Goal: Task Accomplishment & Management: Use online tool/utility

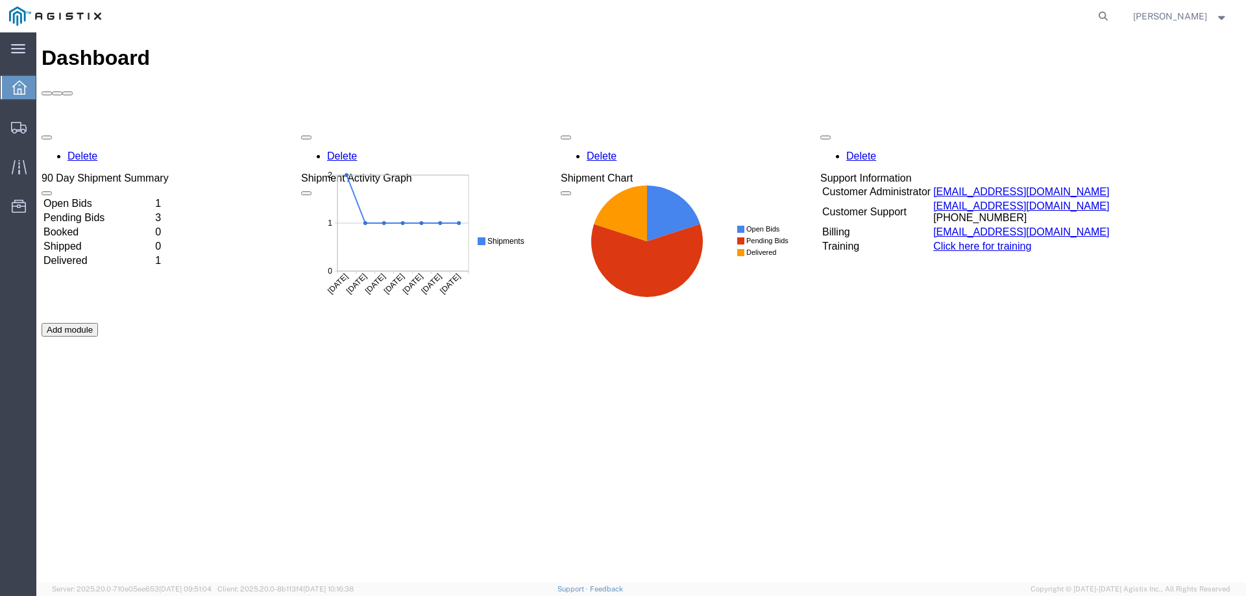
click at [123, 197] on td "Open Bids" at bounding box center [98, 203] width 110 height 13
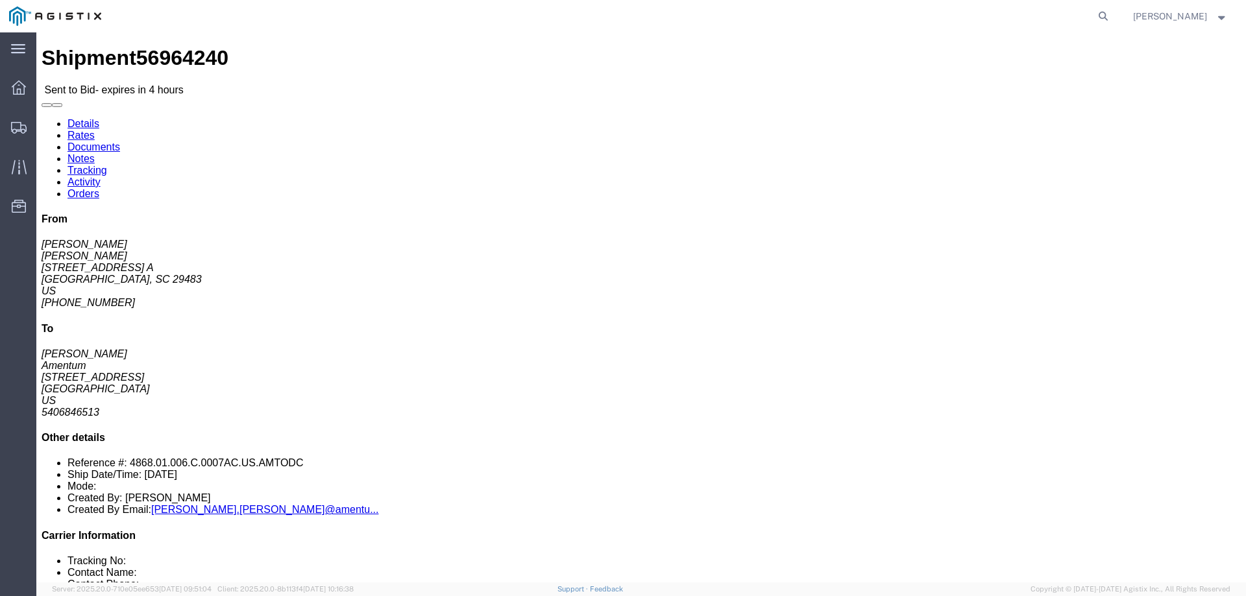
click button "button"
click link "Enter / Modify Bid"
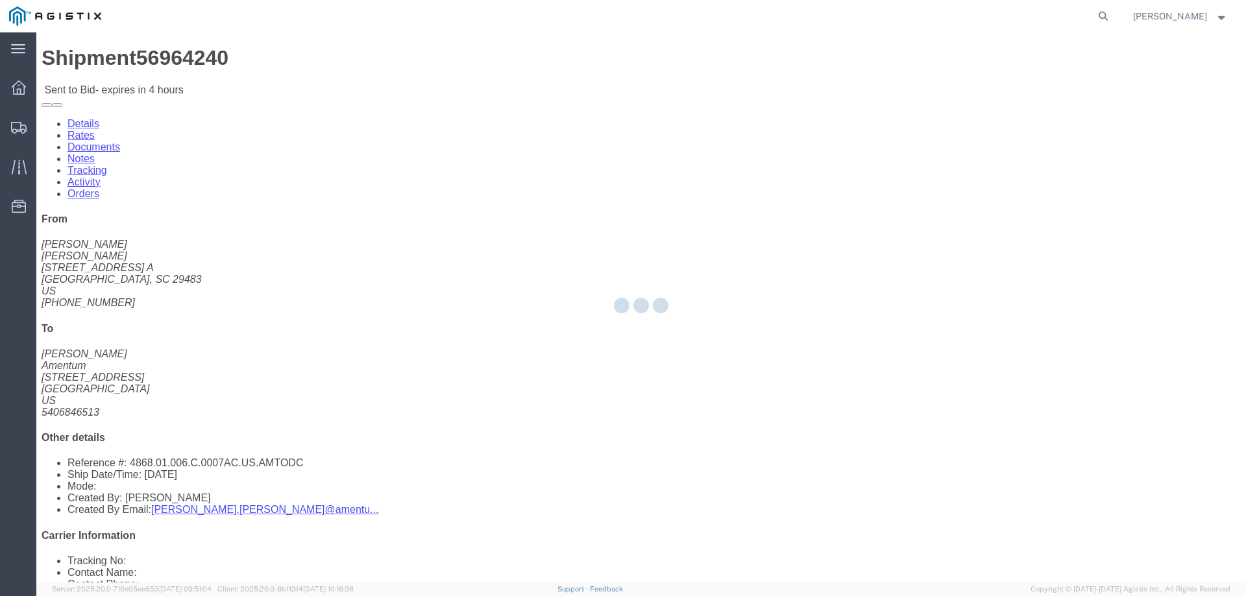
select select "23073"
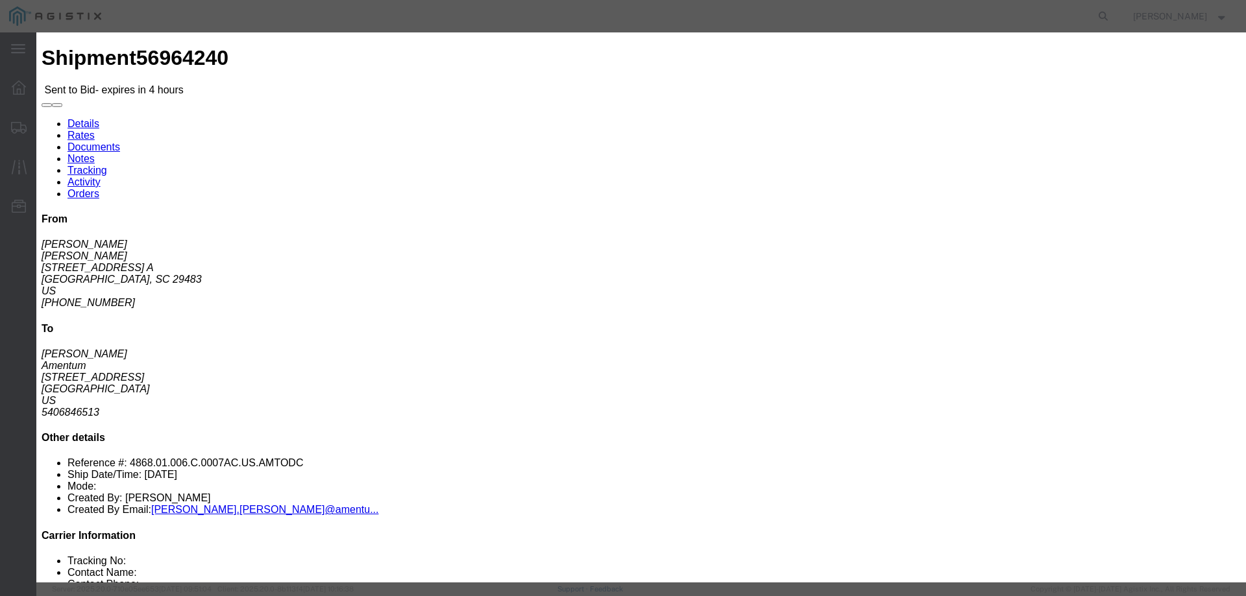
click select "Select Air Ocean TL Standard 3 - 5 Day"
select select "42723"
click select "Select Air Ocean TL Standard 3 - 5 Day"
click input "text"
type input "56964240"
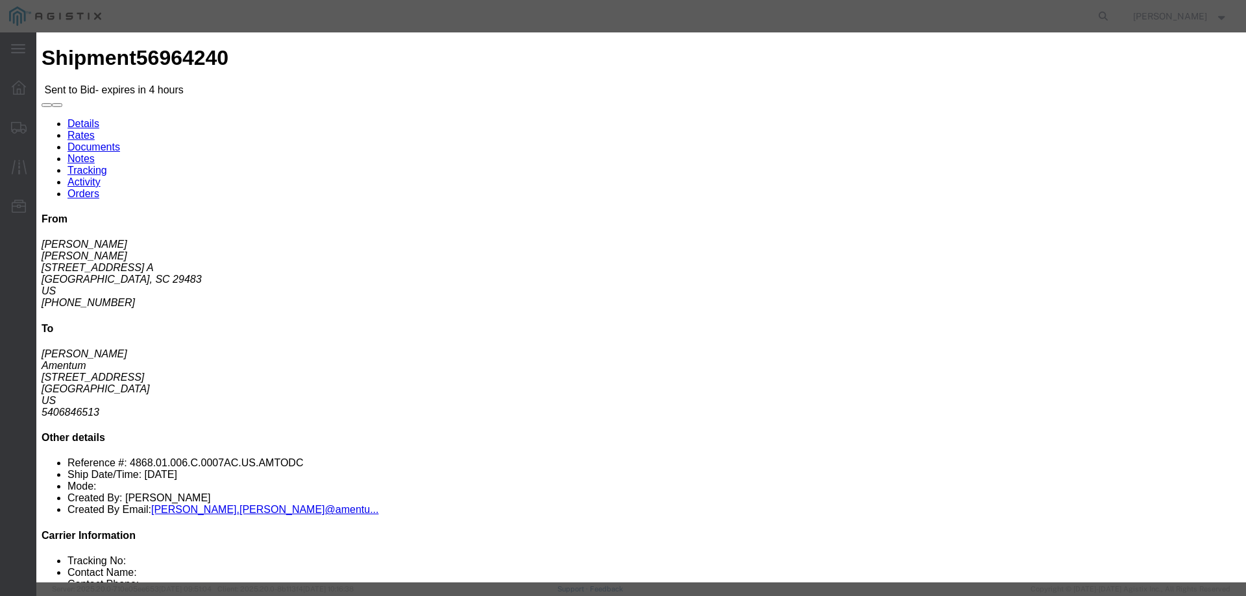
click input "number"
type input "1700"
click select "Select Air Less than Truckload Multi-Leg Ocean Freight Rail Small Parcel Truckl…"
select select "TL"
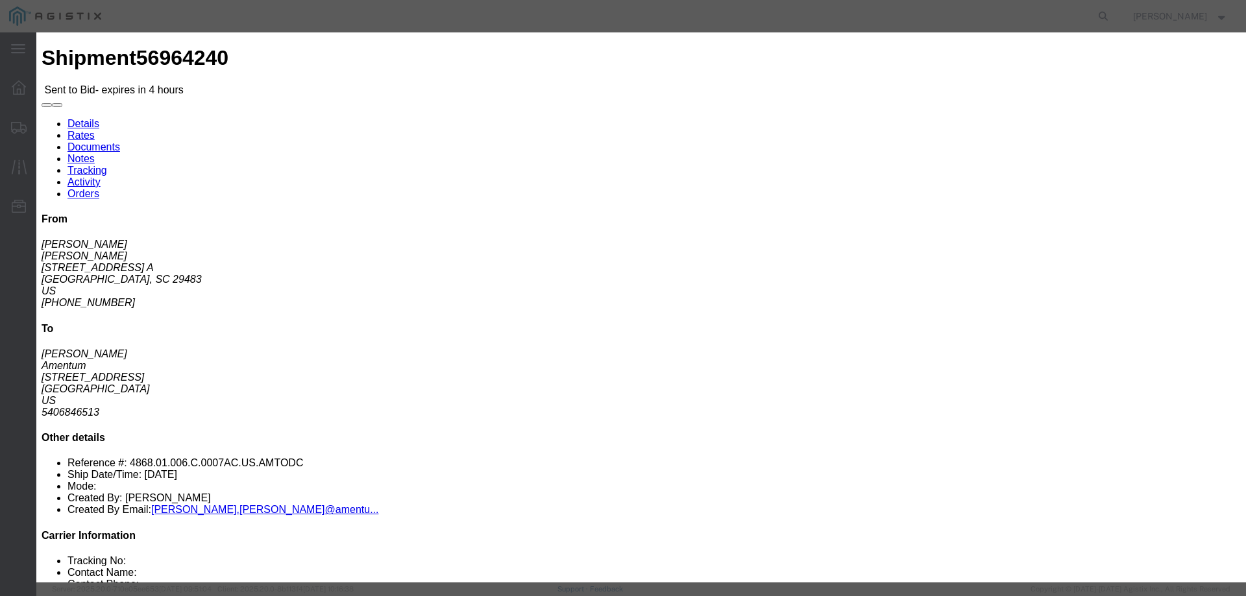
click select "Select Air Less than Truckload Multi-Leg Ocean Freight Rail Small Parcel Truckl…"
click textarea
type textarea "DRY VAN ( NO ADDITIONAL INSURANCE REQUESTED FOR BID)"
click button "Submit"
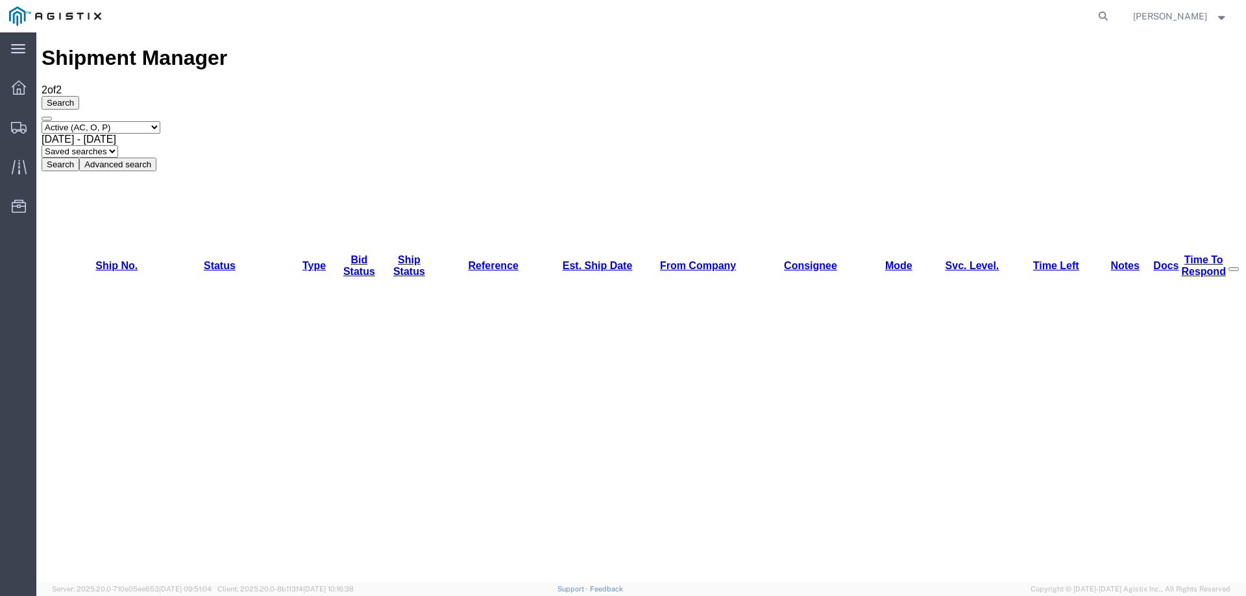
click at [12, 9] on img at bounding box center [55, 15] width 92 height 19
